Goal: Information Seeking & Learning: Learn about a topic

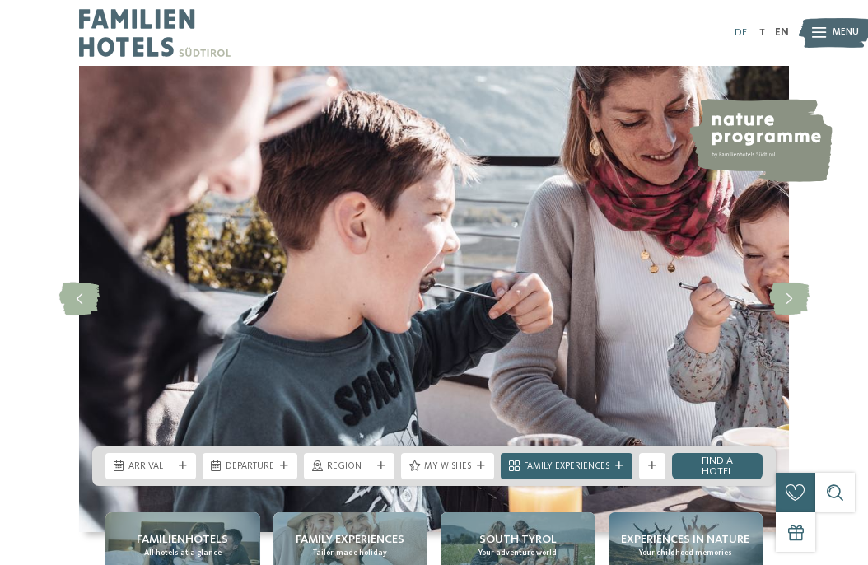
click at [744, 36] on link "DE" at bounding box center [741, 32] width 12 height 11
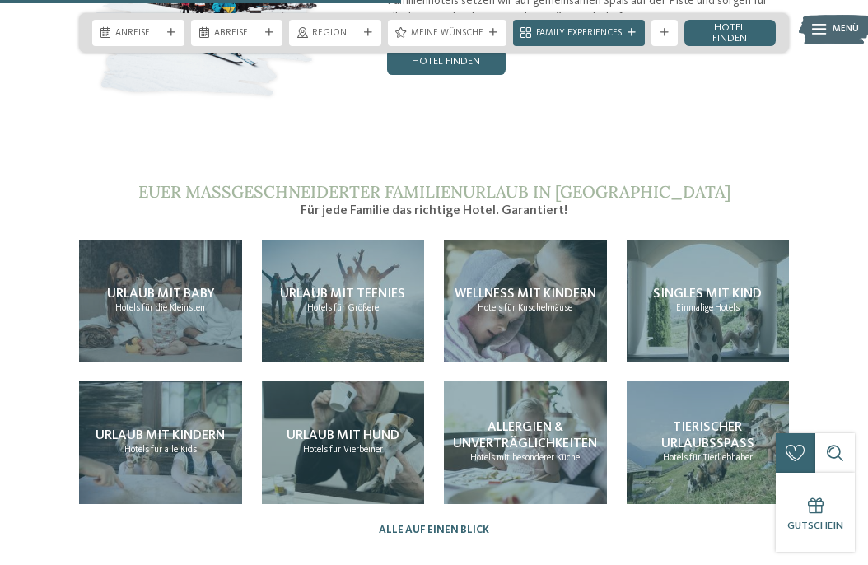
scroll to position [2656, 0]
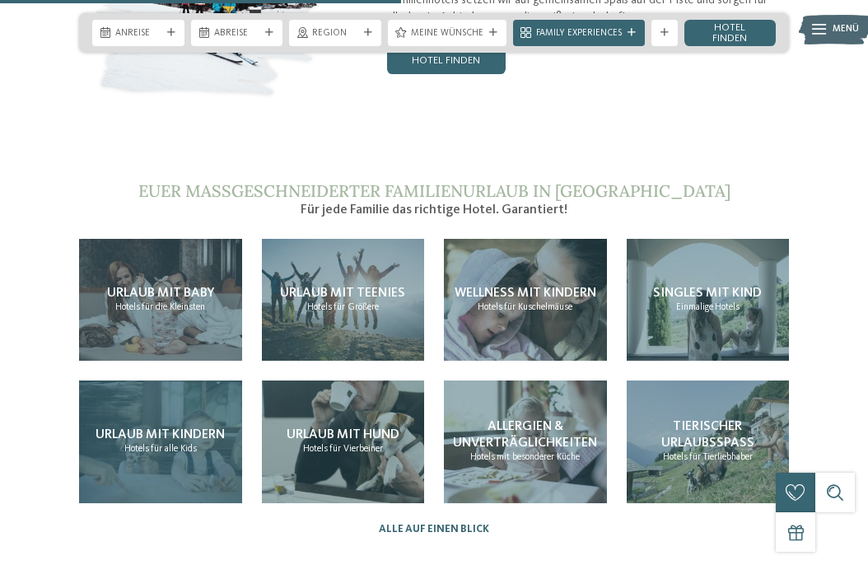
click at [217, 428] on span "Urlaub mit Kindern" at bounding box center [160, 434] width 129 height 13
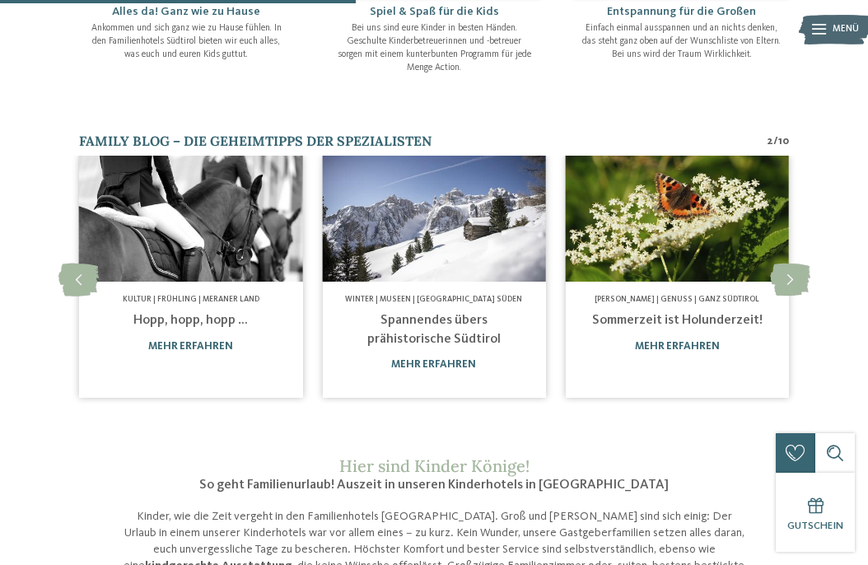
scroll to position [934, 0]
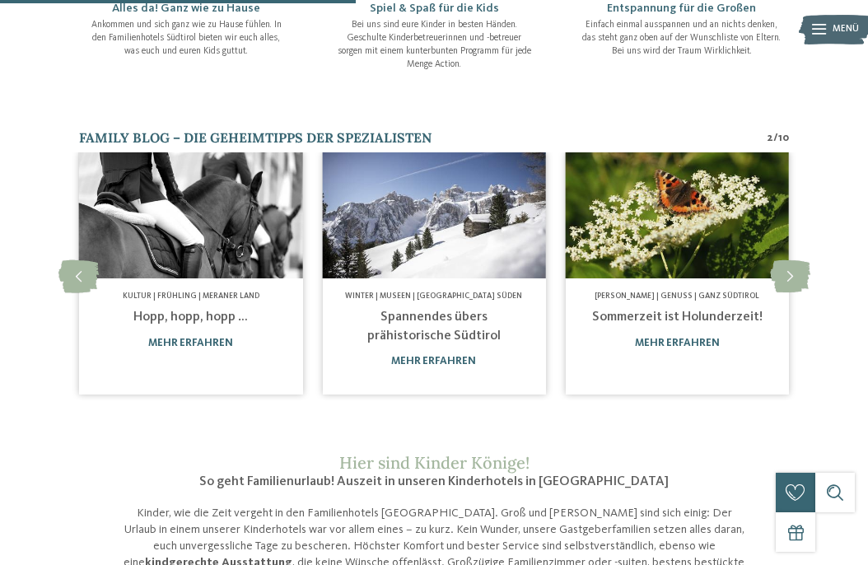
click at [663, 311] on link "Sommerzeit ist Holunderzeit!" at bounding box center [677, 317] width 170 height 13
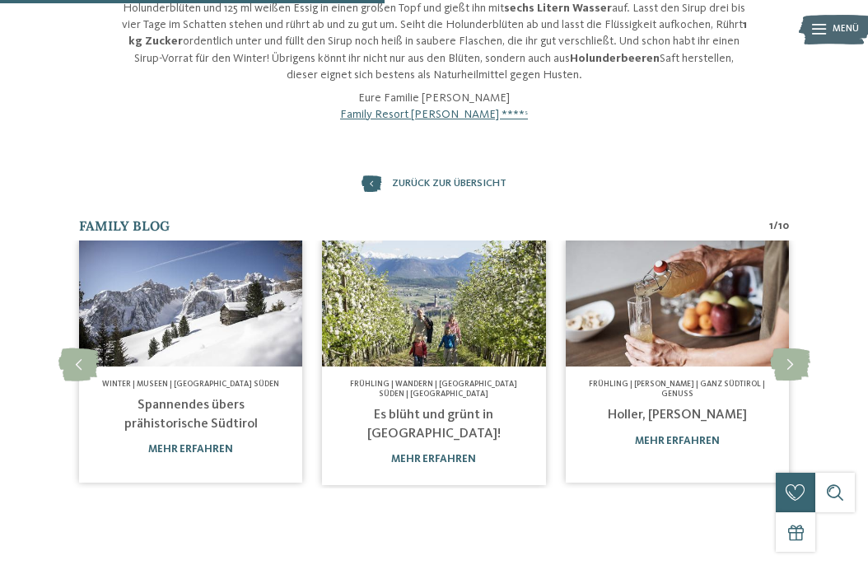
scroll to position [516, 0]
